Goal: Information Seeking & Learning: Learn about a topic

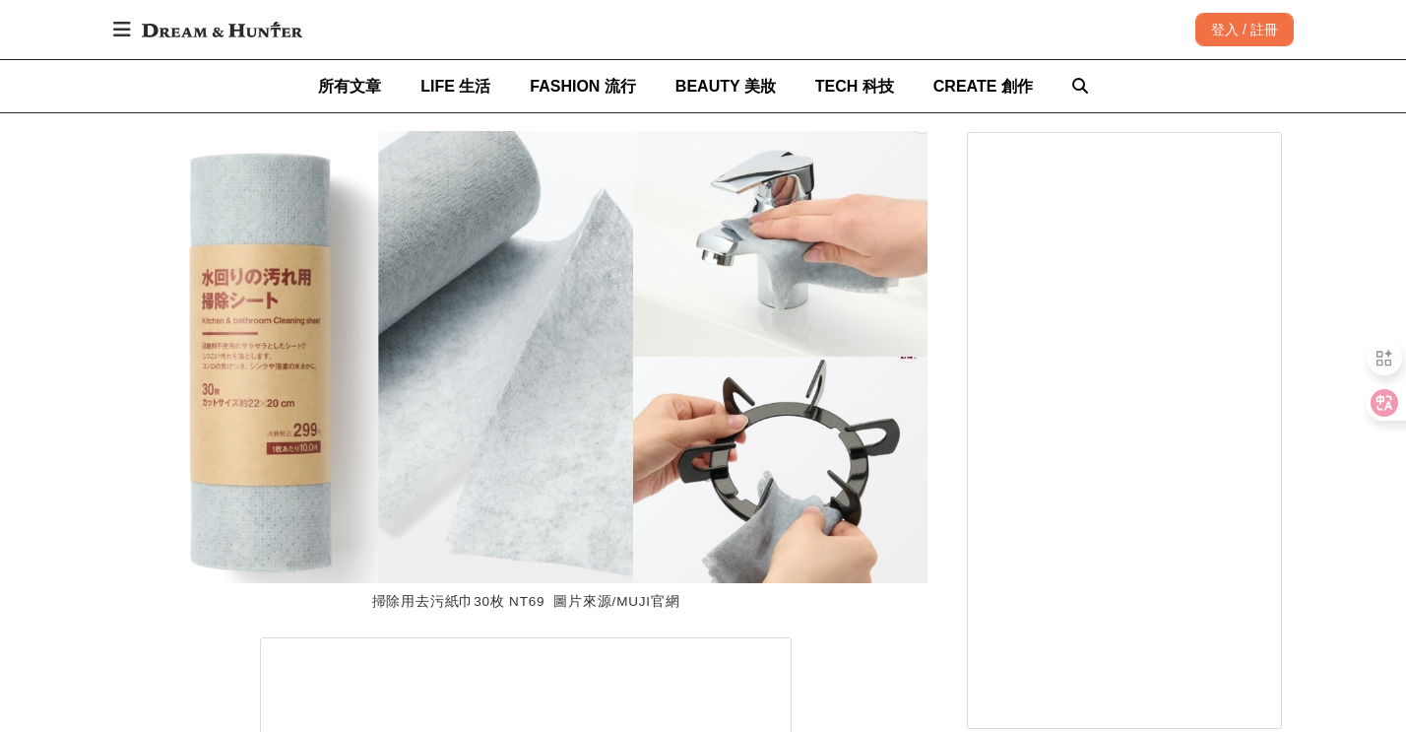
scroll to position [0, 3214]
drag, startPoint x: 108, startPoint y: 494, endPoint x: 118, endPoint y: 491, distance: 10.3
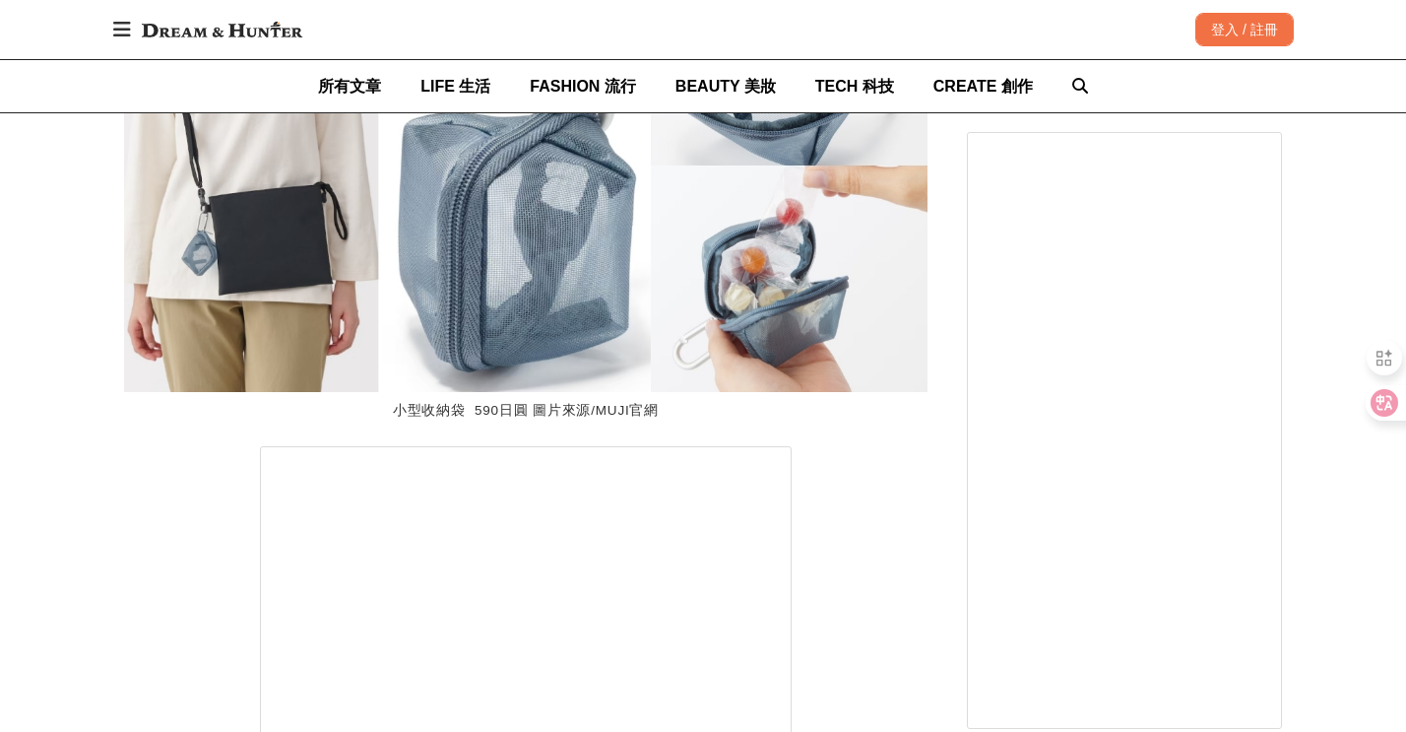
scroll to position [0, 1607]
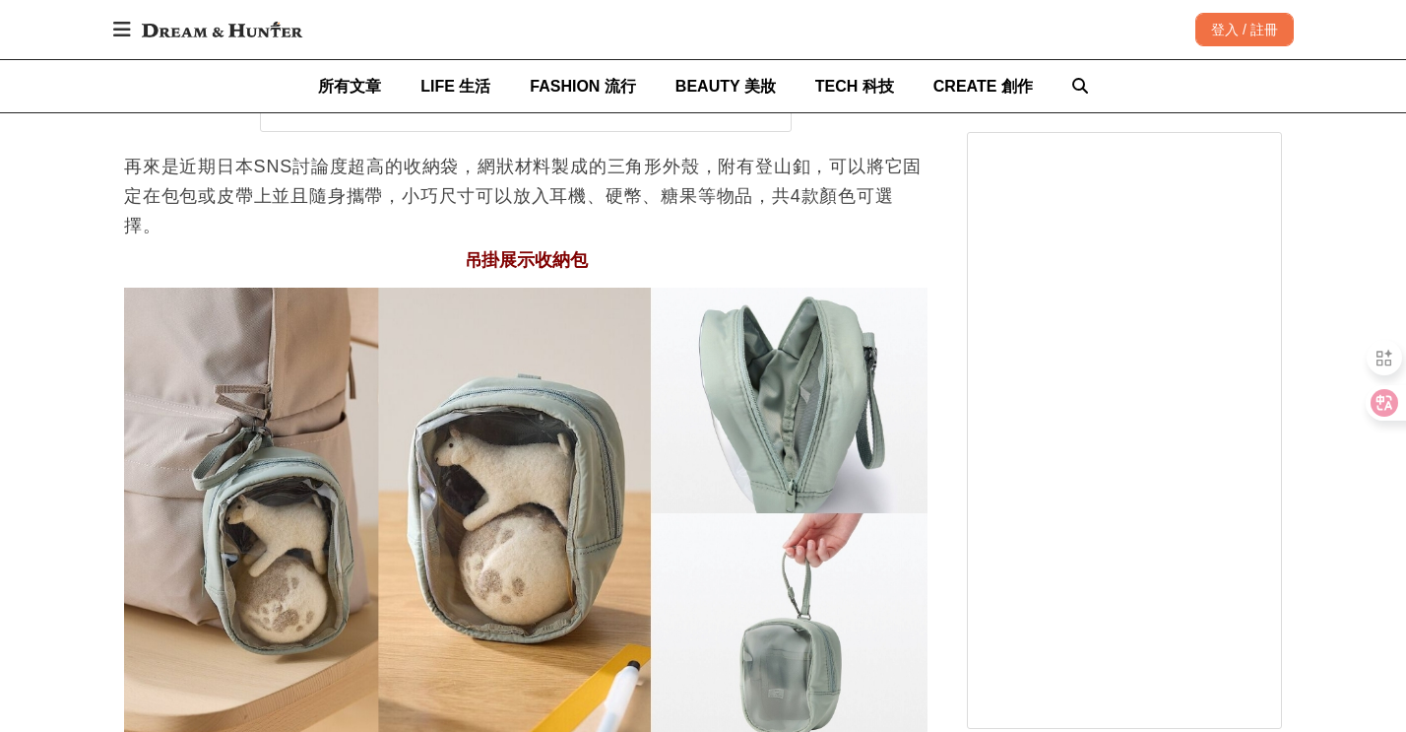
scroll to position [0, 0]
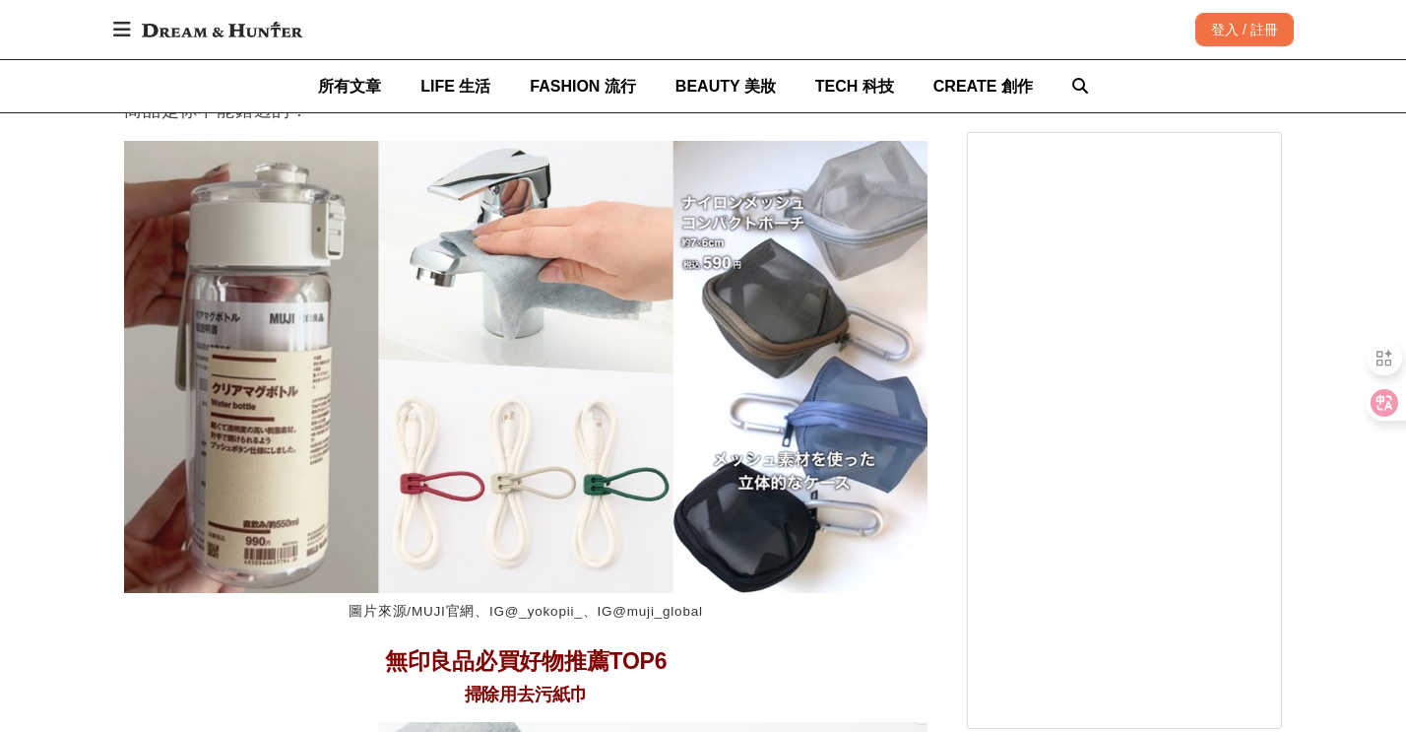
scroll to position [0, 4821]
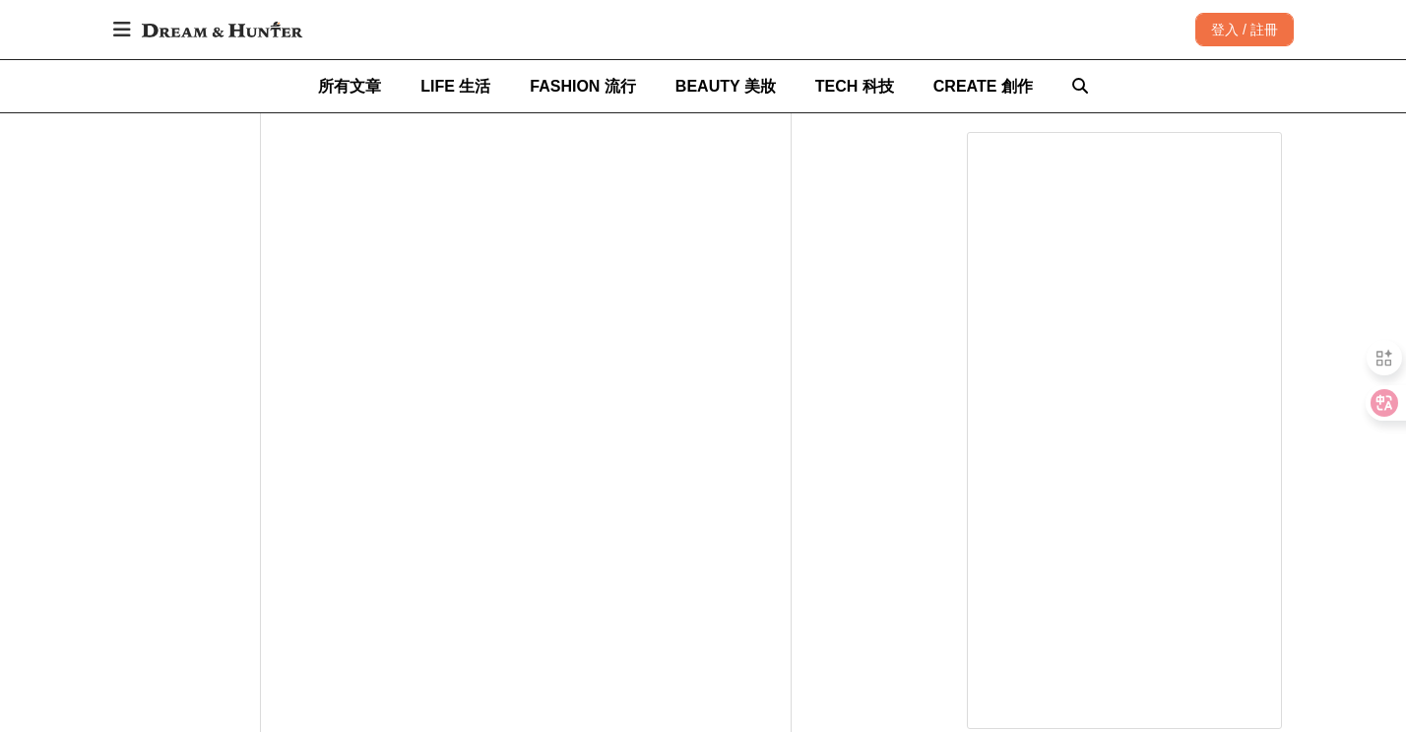
scroll to position [0, 1607]
